Goal: Information Seeking & Learning: Learn about a topic

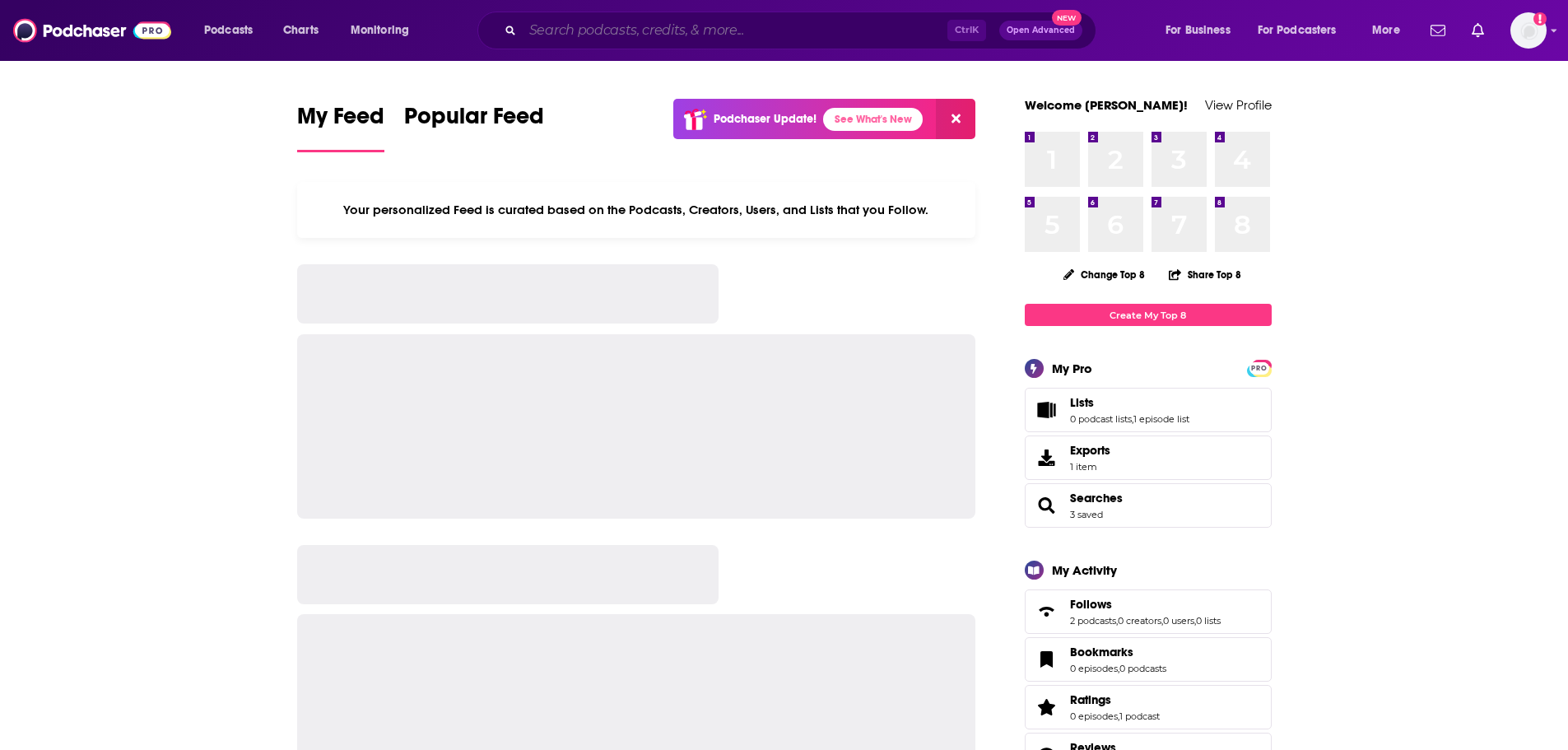
click at [604, 35] on input "Search podcasts, credits, & more..." at bounding box center [735, 30] width 425 height 27
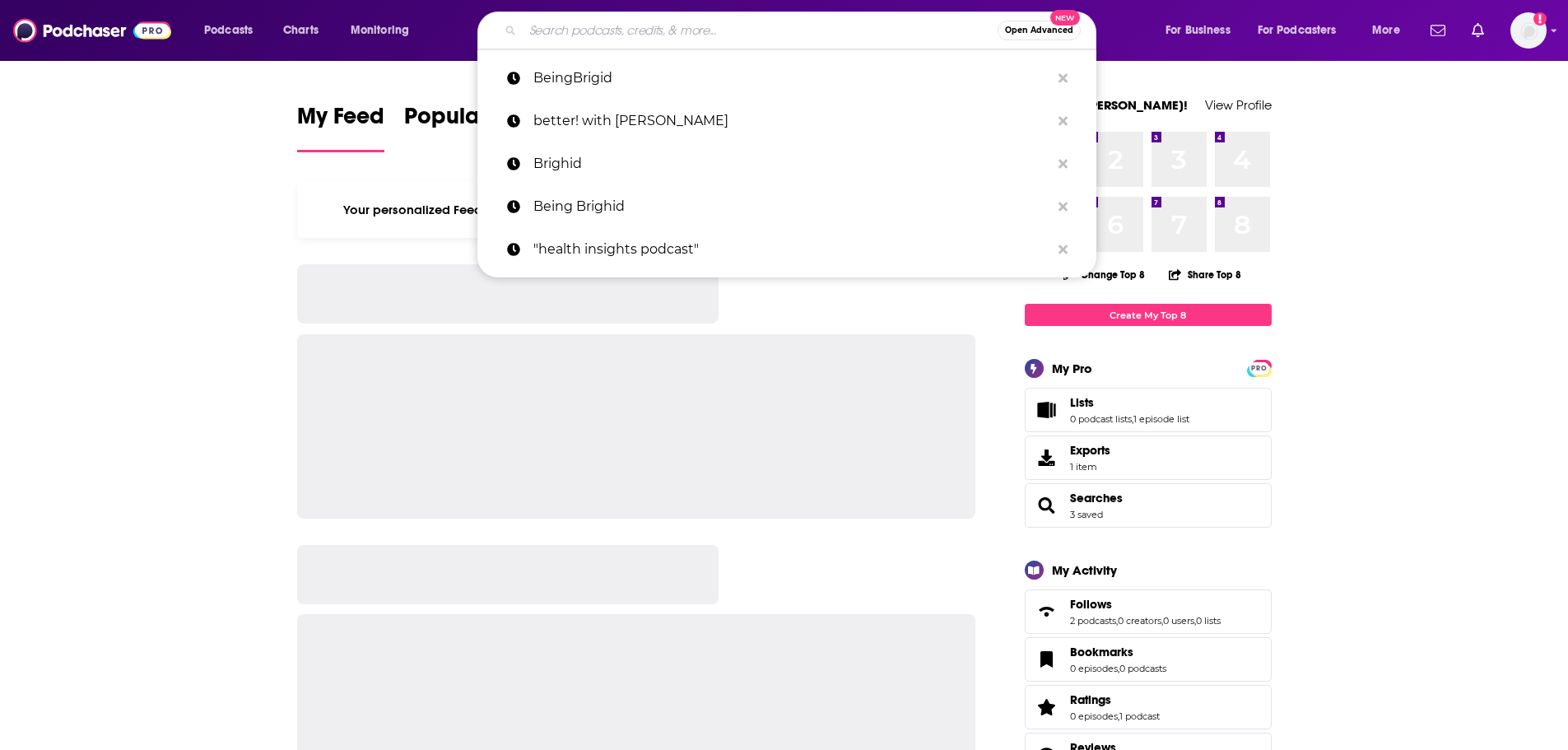
paste input "The BeingBrigid Show"
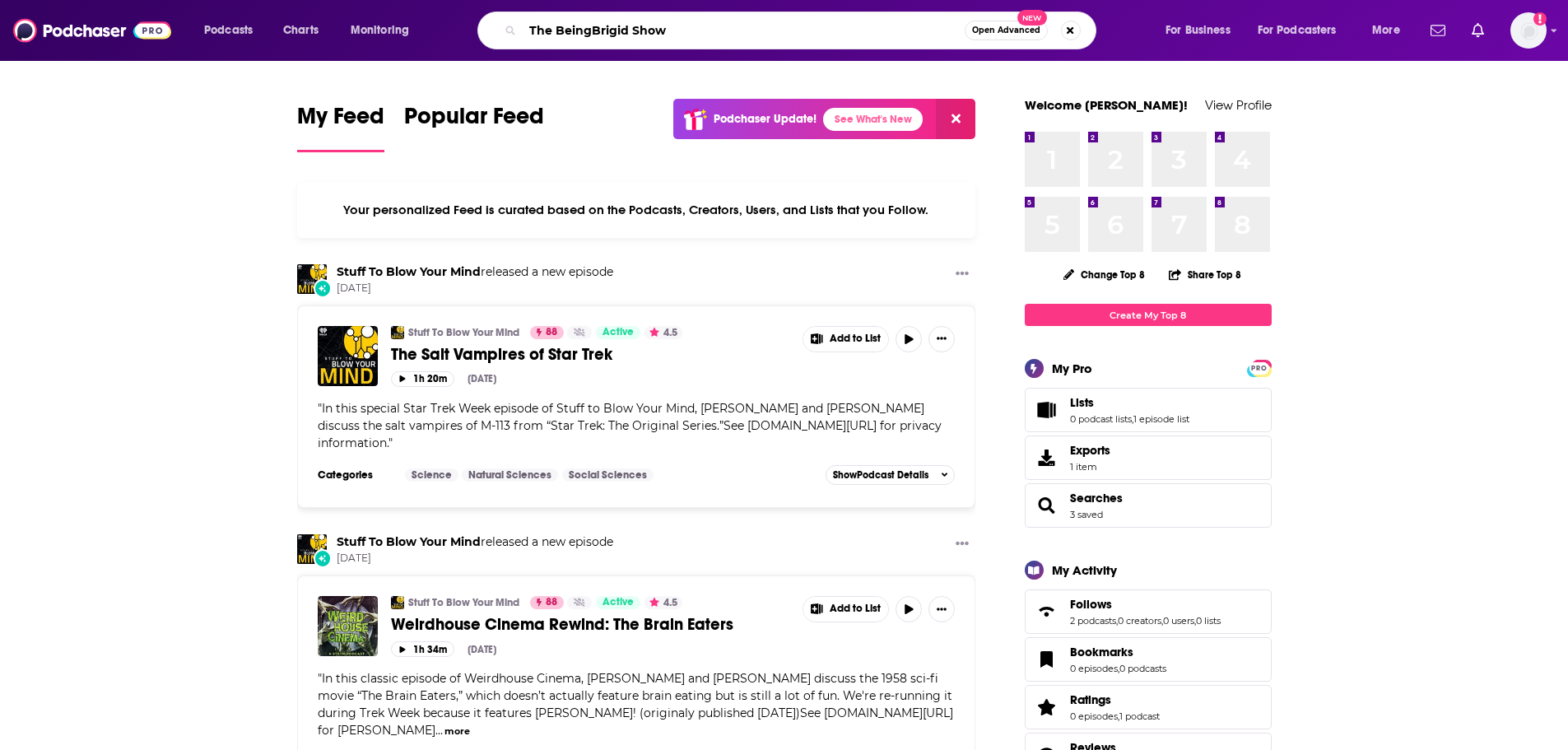
type input "The BeingBrigid Show"
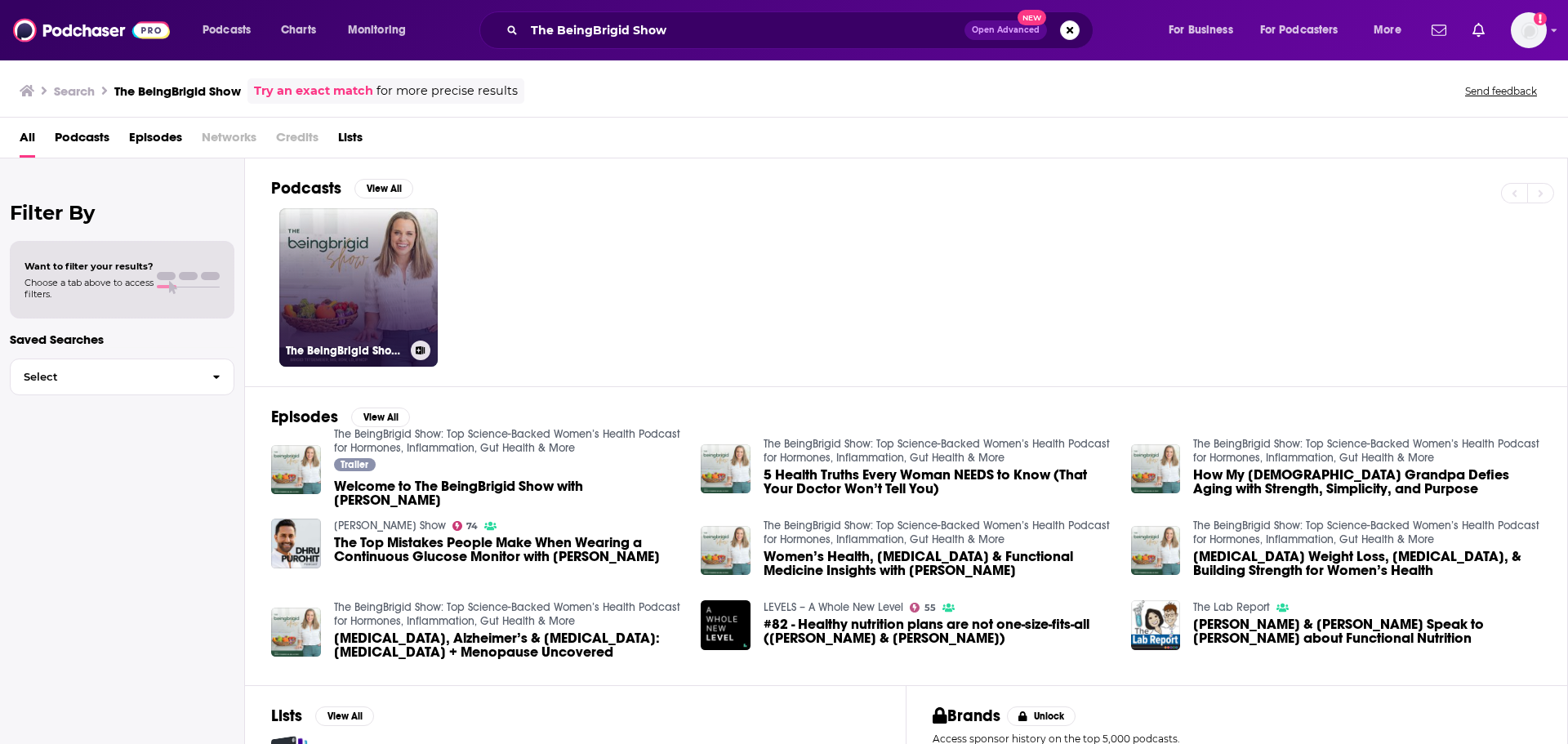
click at [345, 266] on link "The BeingBrigid Show: Top Science-Backed Women’s Health Podcast for Hormones, I…" at bounding box center [359, 288] width 158 height 158
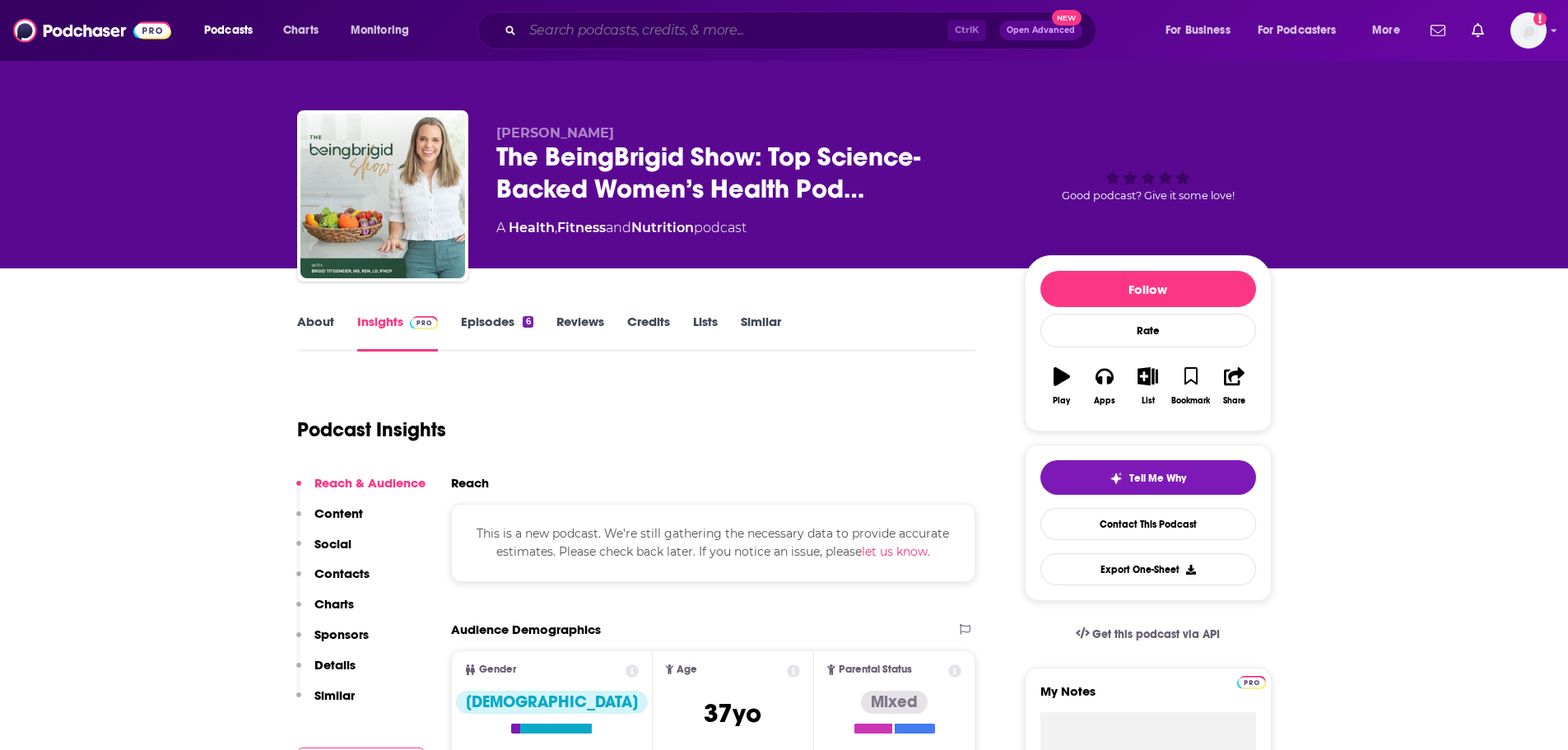
click at [860, 33] on input "Search podcasts, credits, & more..." at bounding box center [735, 30] width 425 height 27
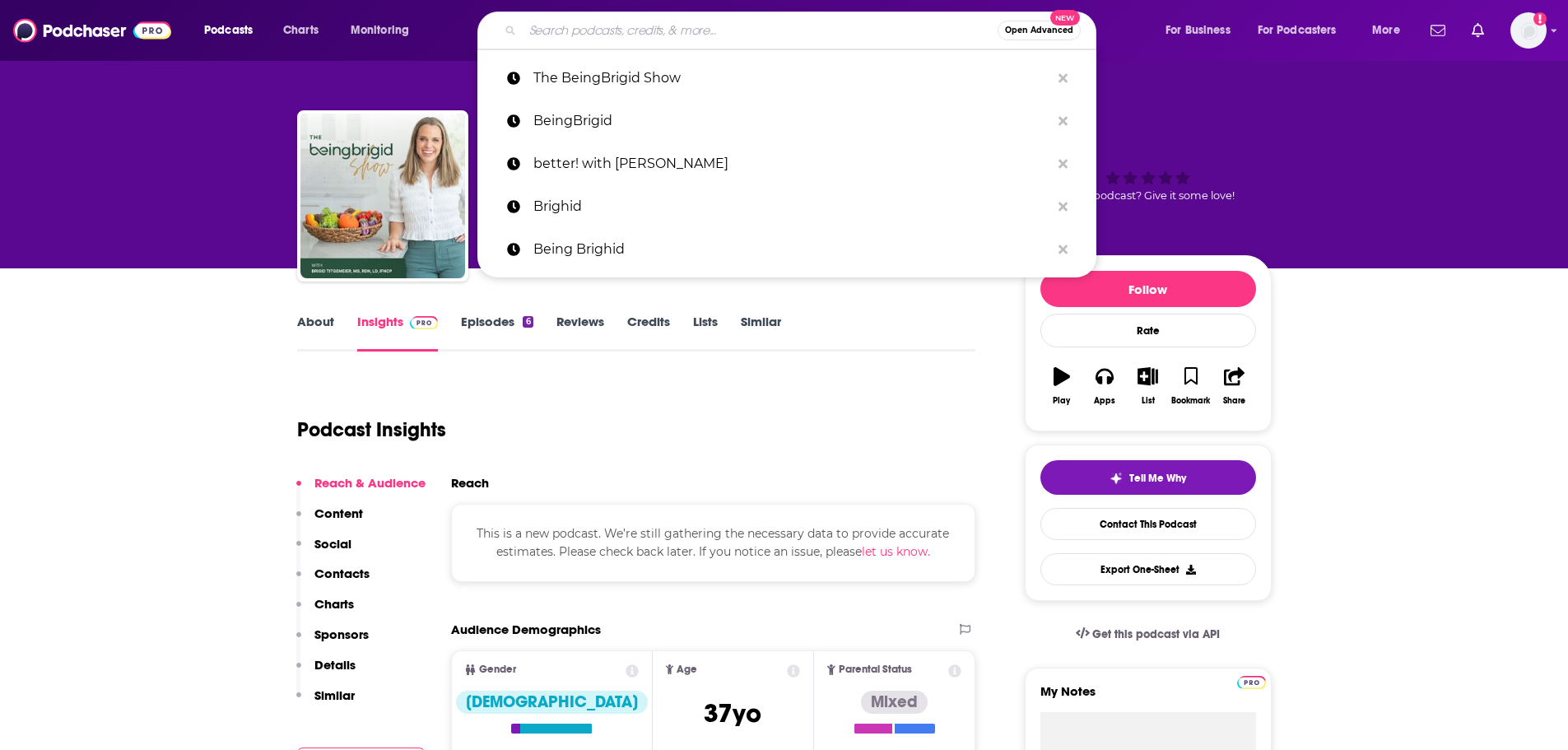
paste input "Theia podcast"
type input "Theia podcast"
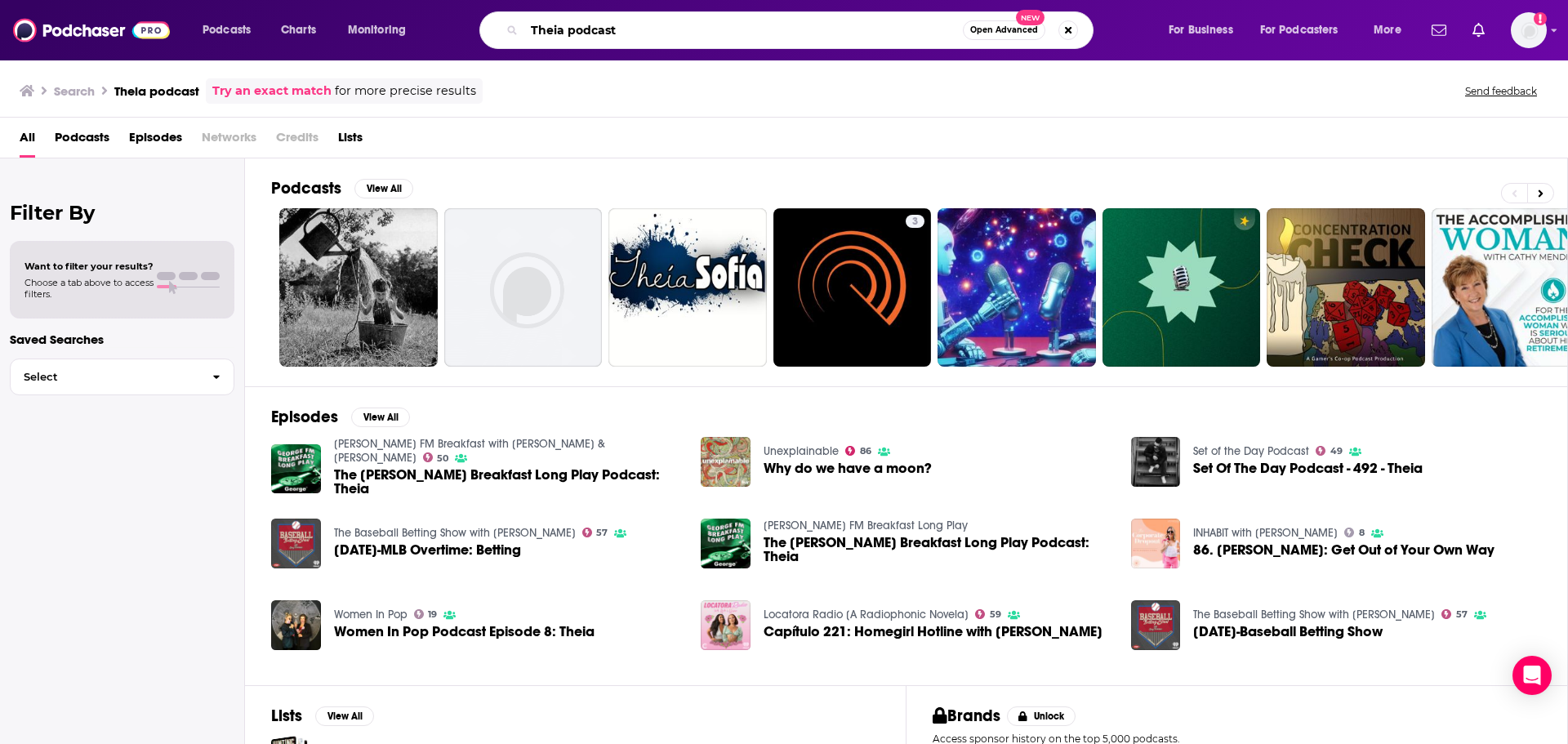
click at [565, 35] on input "Theia podcast" at bounding box center [744, 30] width 439 height 26
paste input "Health Insights Podcast | Wellness and Longevity"
type input "Health Insights Podcast | Wellness and Longevity"
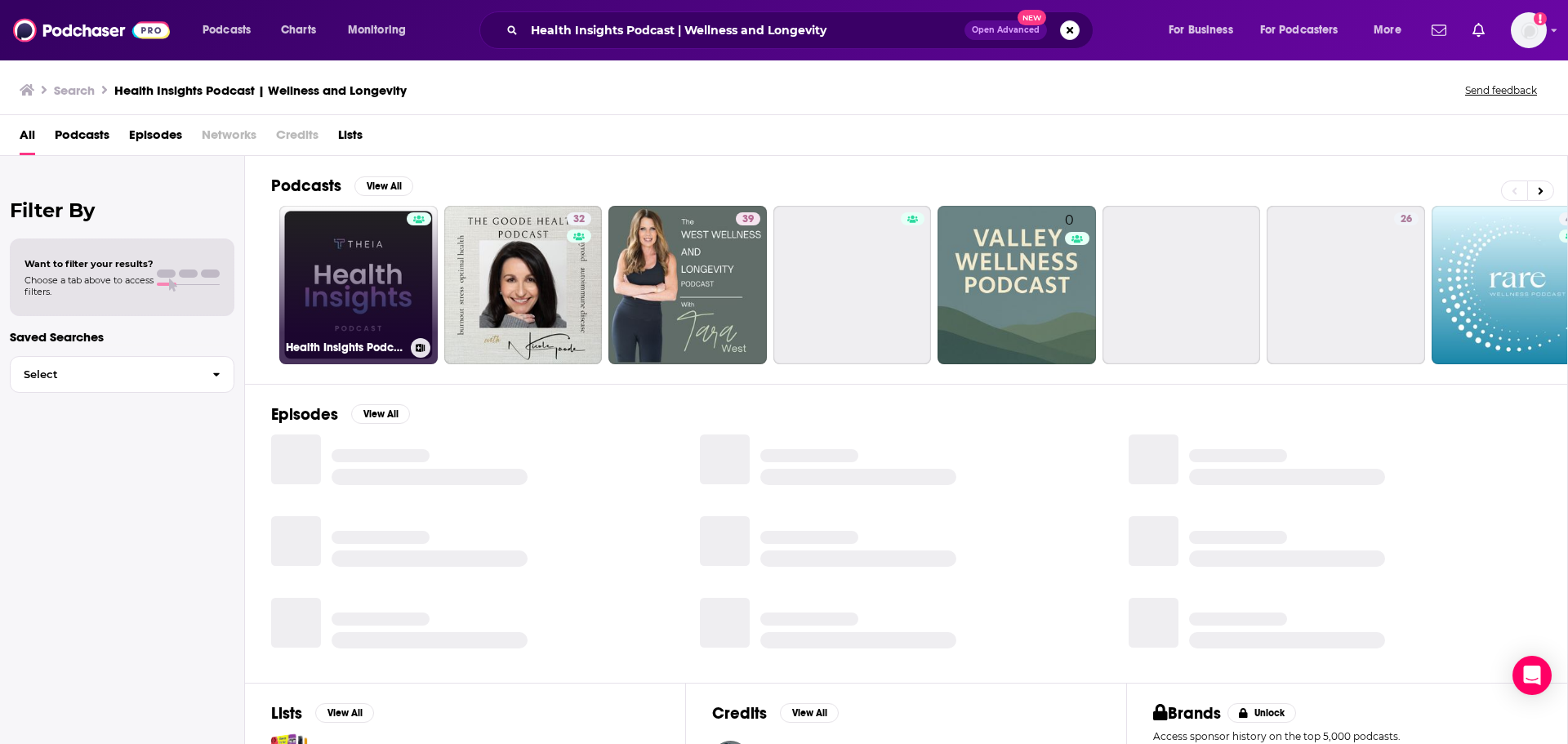
click at [340, 295] on link "Health Insights Podcast | Wellness and Longevity" at bounding box center [359, 285] width 158 height 158
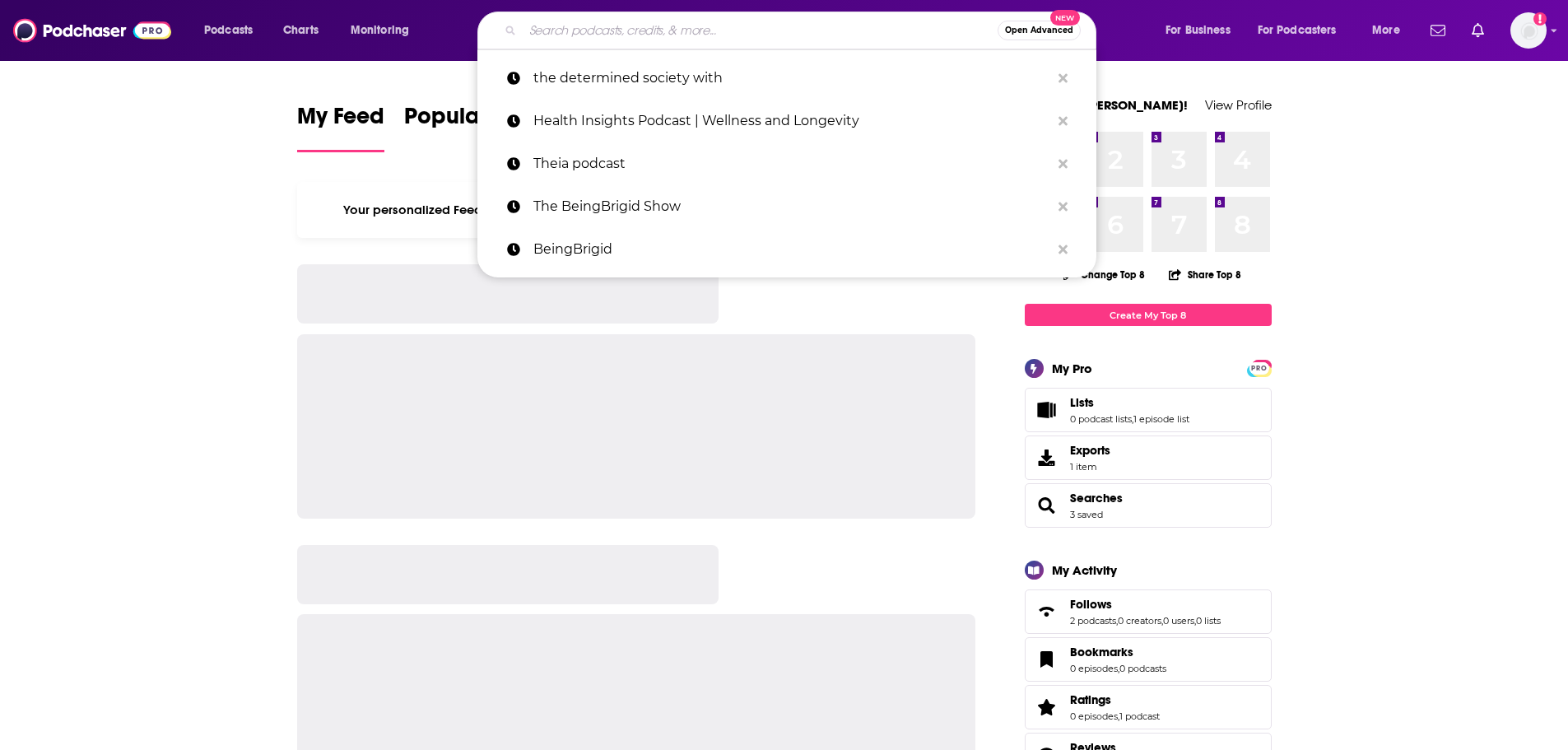
click at [749, 29] on input "Search podcasts, credits, & more..." at bounding box center [760, 30] width 475 height 27
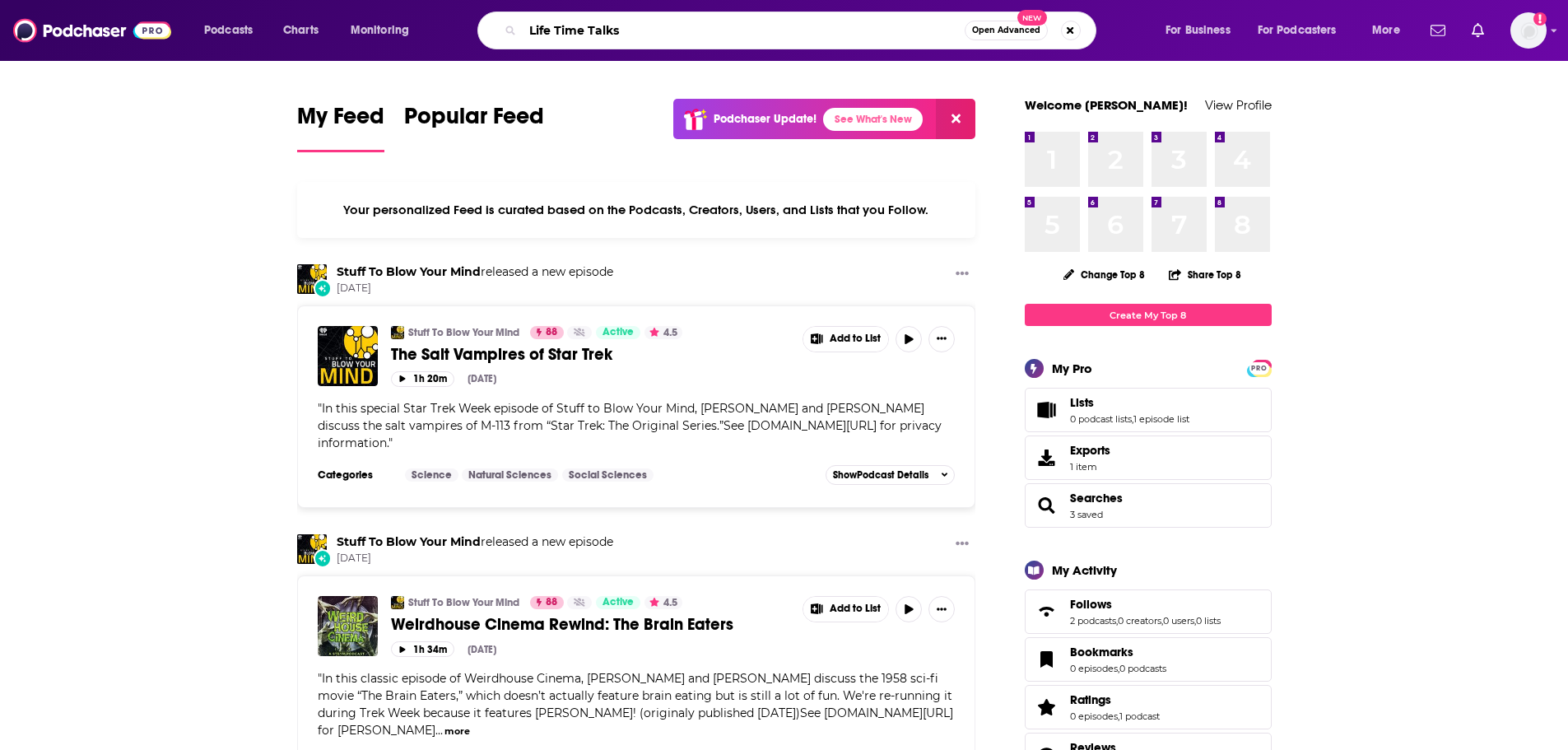
type input "Life Time Talks"
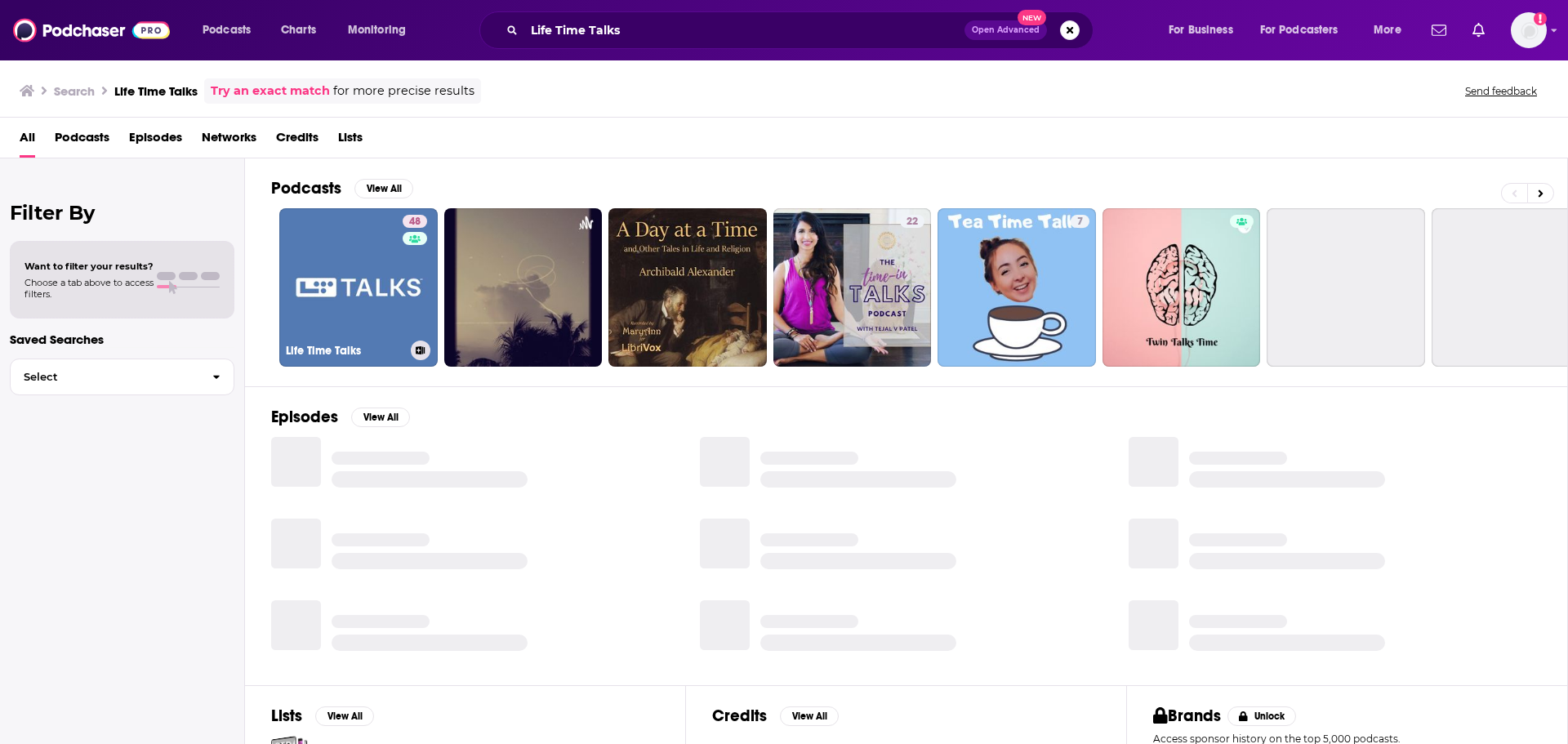
click at [315, 293] on link "48 Life Time Talks" at bounding box center [359, 288] width 158 height 158
